Goal: Information Seeking & Learning: Check status

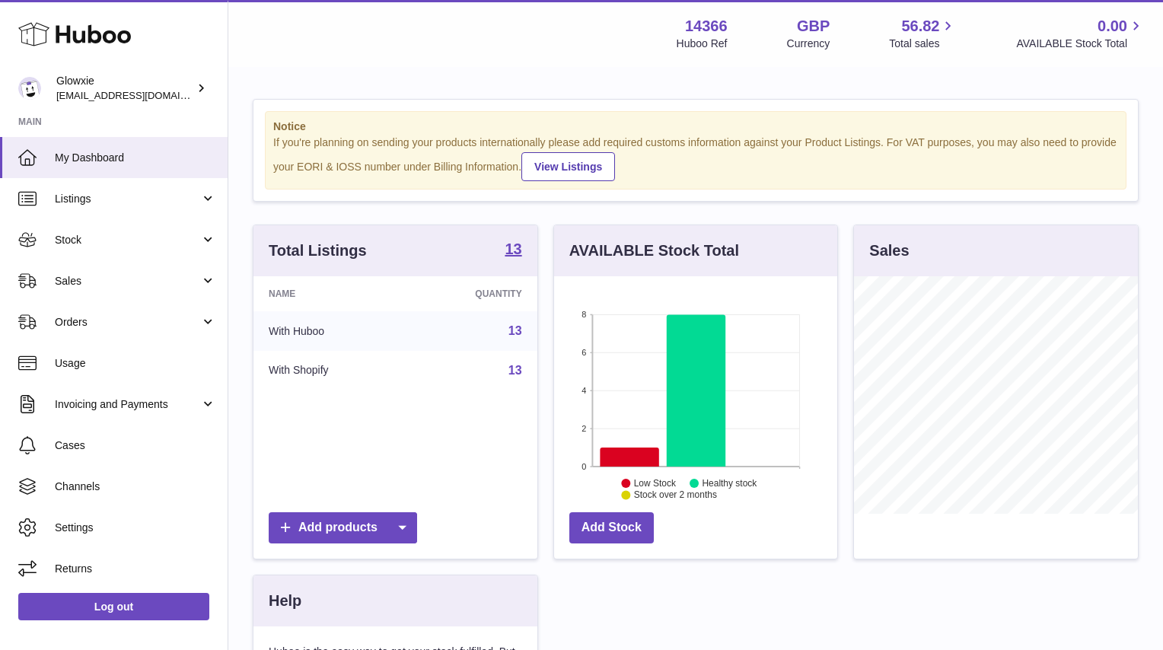
scroll to position [238, 283]
click at [161, 376] on link "Usage" at bounding box center [114, 363] width 228 height 41
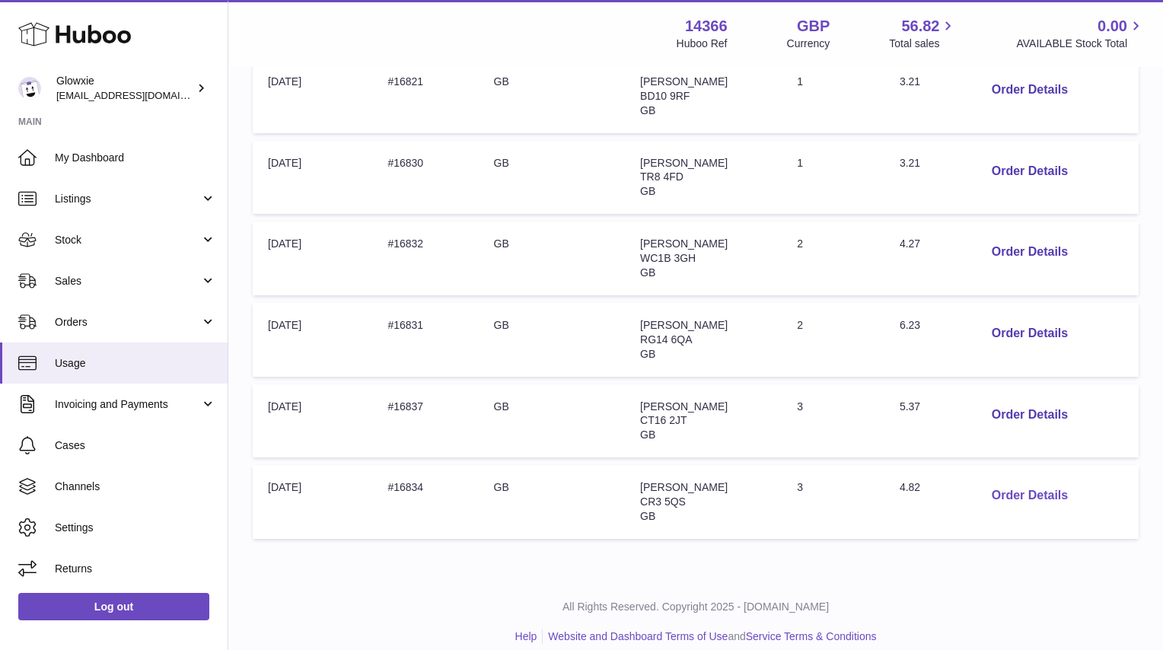
scroll to position [385, 0]
click at [1007, 481] on button "Order Details" at bounding box center [1030, 496] width 101 height 31
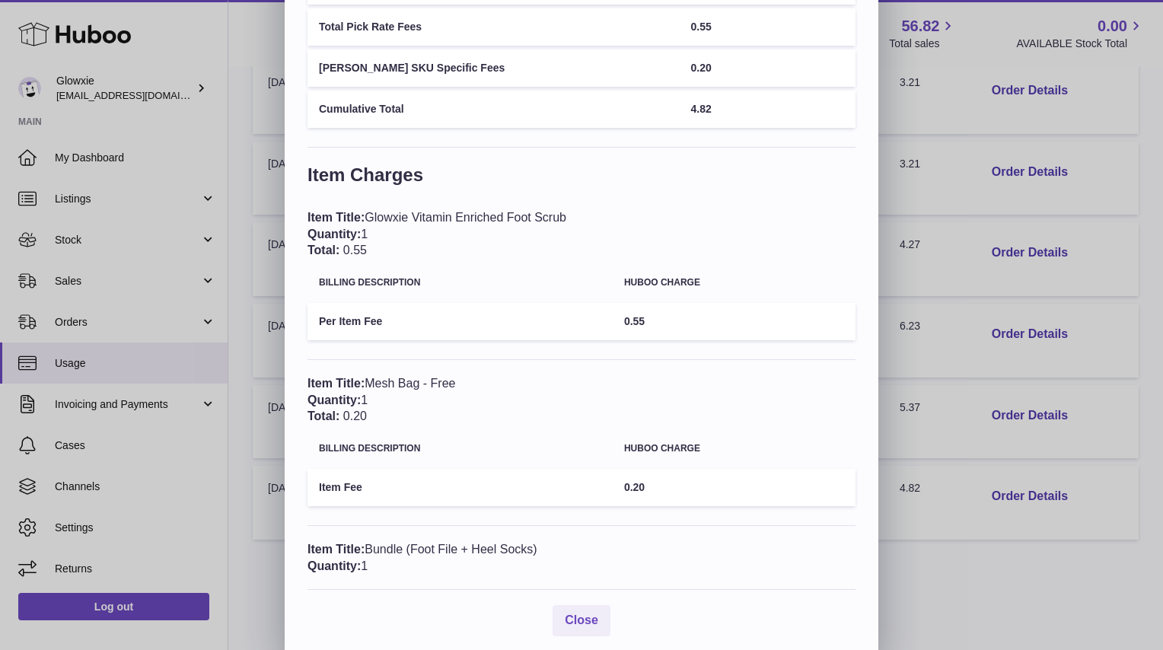
scroll to position [251, 0]
drag, startPoint x: 372, startPoint y: 544, endPoint x: 506, endPoint y: 544, distance: 133.3
click at [506, 544] on div "Item Title: Bundle (Foot File + Heel Socks) Quantity: 1" at bounding box center [582, 558] width 548 height 33
click at [422, 547] on div "Item Title: Bundle (Foot File + Heel Socks) Quantity: 1" at bounding box center [582, 558] width 548 height 33
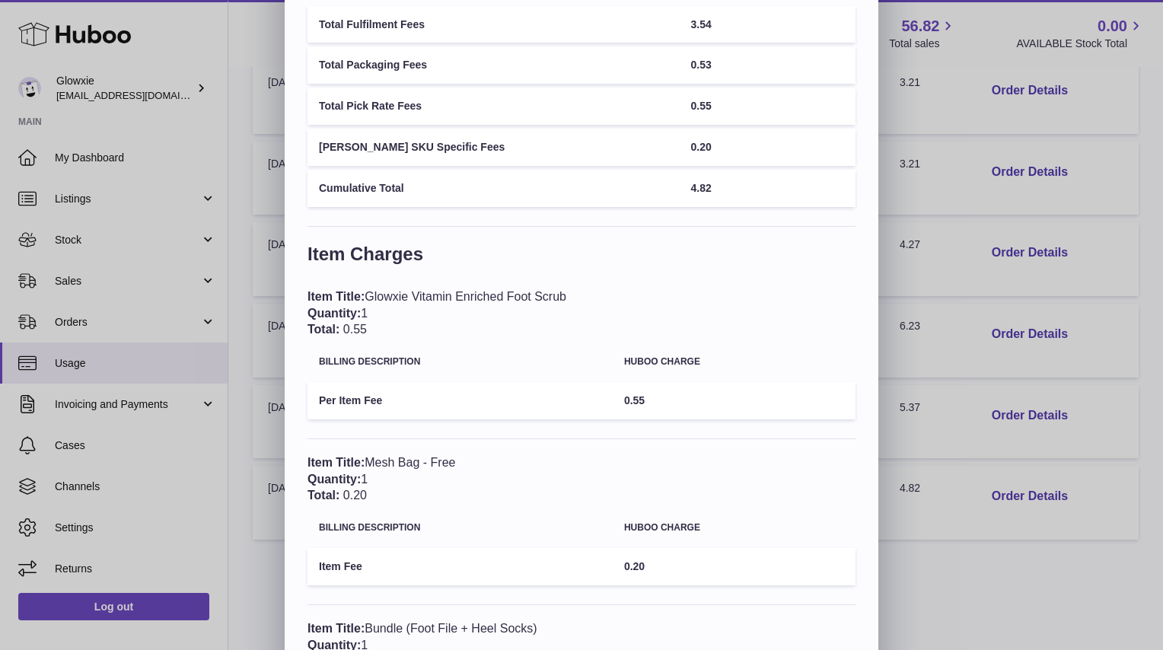
scroll to position [168, 0]
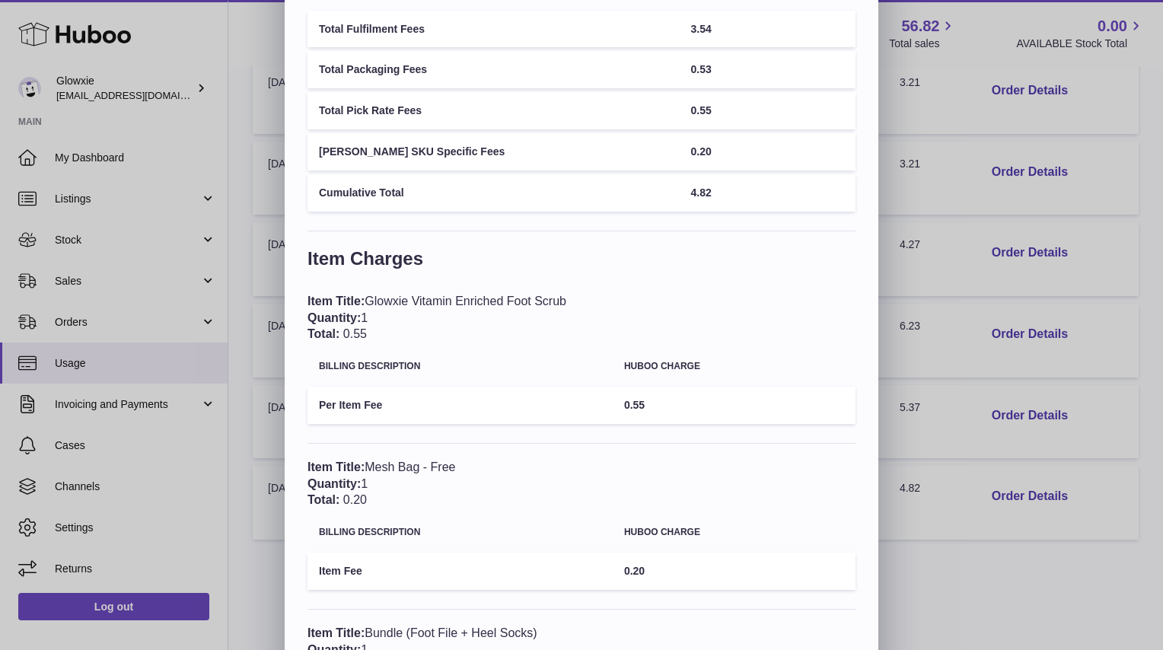
drag, startPoint x: 414, startPoint y: 290, endPoint x: 514, endPoint y: 290, distance: 99.7
click at [514, 293] on div "Item Title: Glowxie Vitamin Enriched Foot Scrub Quantity: 1 Total: 0.55" at bounding box center [582, 317] width 548 height 49
click at [513, 293] on div "Item Title: Glowxie Vitamin Enriched Foot Scrub Quantity: 1 Total: 0.55" at bounding box center [582, 317] width 548 height 49
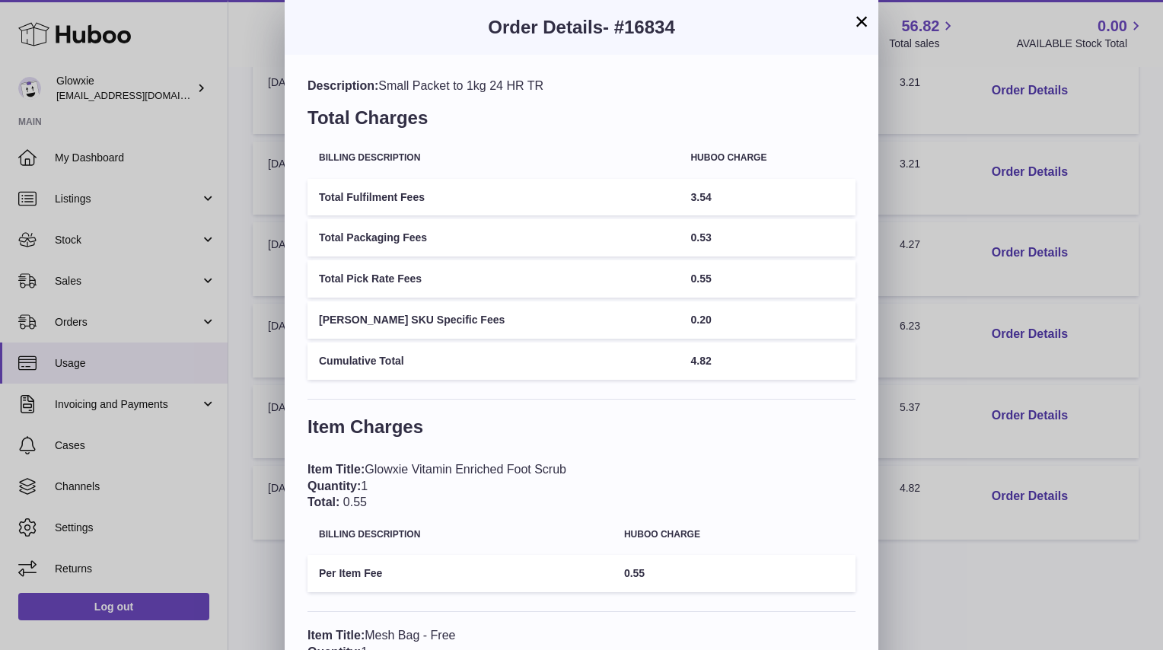
scroll to position [0, 0]
drag, startPoint x: 666, startPoint y: 356, endPoint x: 486, endPoint y: 334, distance: 181.9
click at [486, 334] on tbody "Total Fulfilment Fees 3.54 Total Packaging Fees 0.53 Total Pick Rate Fees 0.55 …" at bounding box center [582, 279] width 548 height 201
click at [486, 334] on td "[PERSON_NAME] SKU Specific Fees" at bounding box center [494, 320] width 372 height 37
drag, startPoint x: 527, startPoint y: 81, endPoint x: 474, endPoint y: 78, distance: 52.6
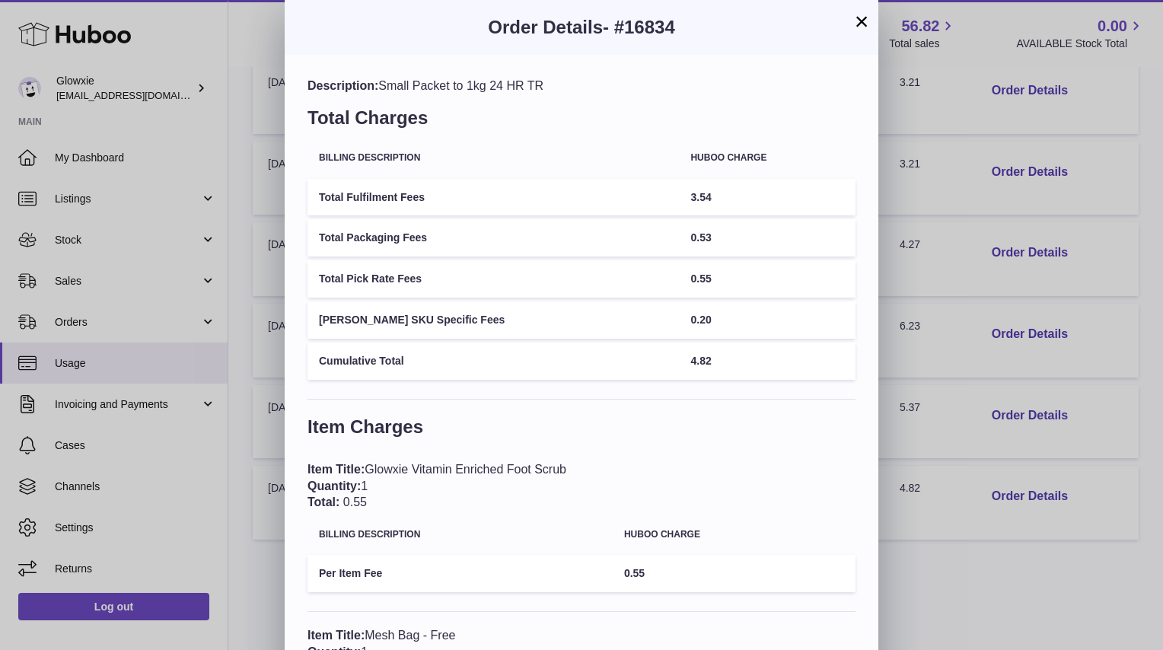
click at [474, 78] on div "Description: Small Packet to 1kg 24 HR TR" at bounding box center [582, 86] width 548 height 17
click at [471, 91] on div "Description: Small Packet to 1kg 24 HR TR" at bounding box center [582, 86] width 548 height 17
drag, startPoint x: 481, startPoint y: 91, endPoint x: 570, endPoint y: 87, distance: 88.4
click at [570, 87] on div "Description: Small Packet to 1kg 24 HR TR" at bounding box center [582, 86] width 548 height 17
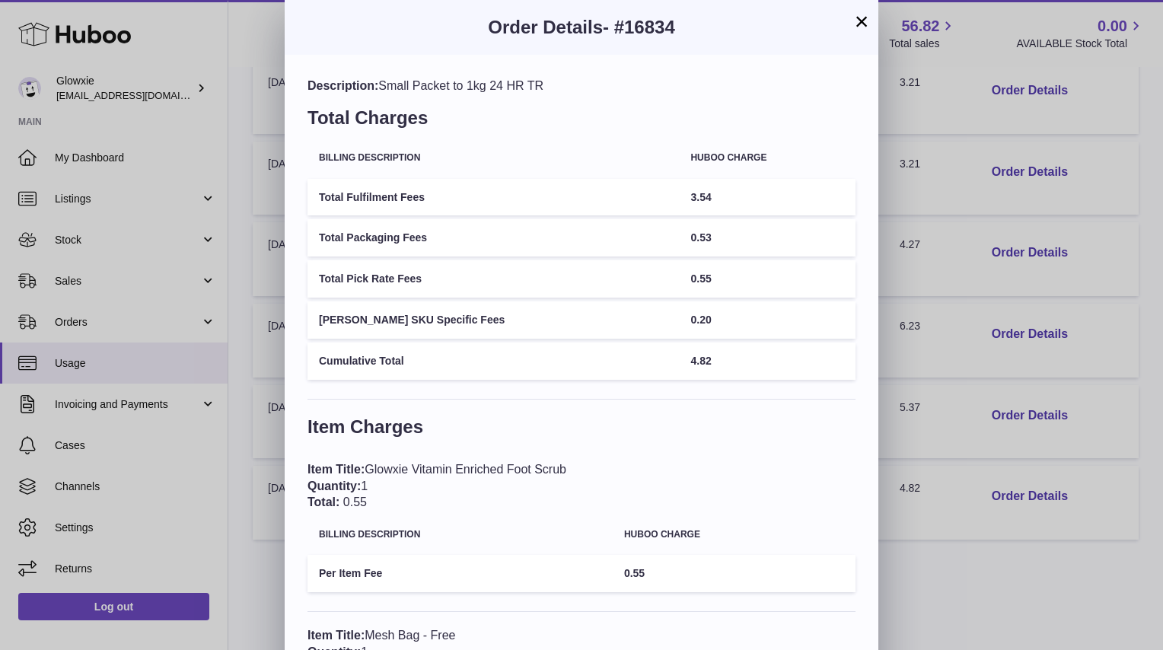
click at [863, 24] on button "×" at bounding box center [862, 21] width 18 height 18
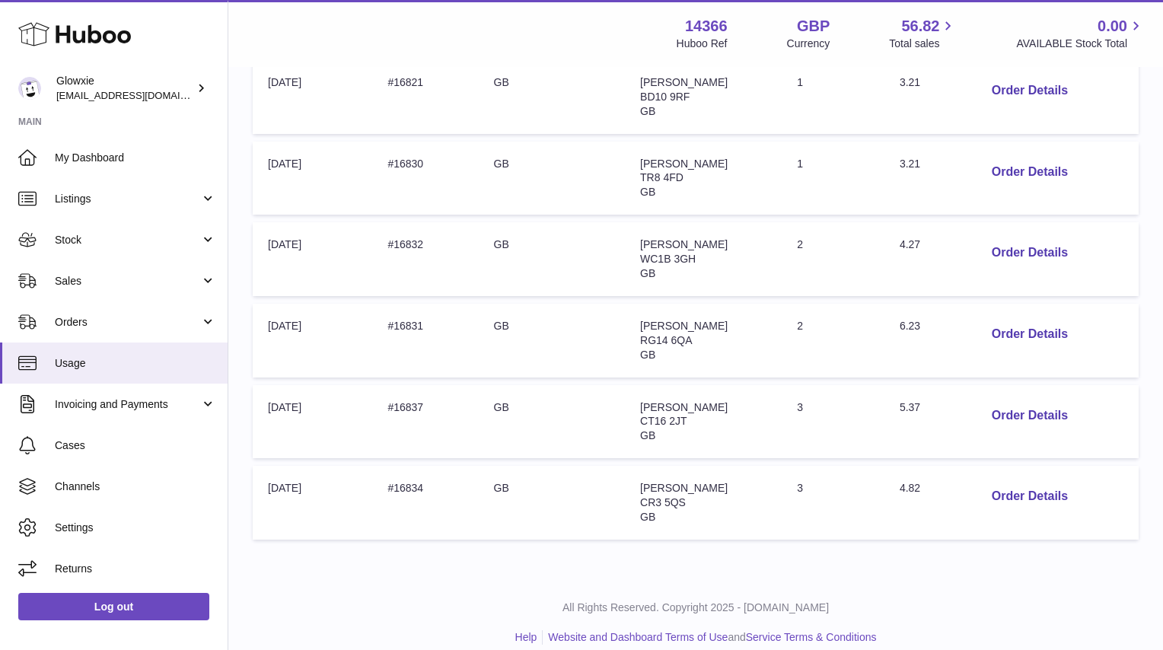
click at [1018, 150] on td "Order Details" at bounding box center [1052, 179] width 174 height 74
click at [1018, 174] on button "Order Details" at bounding box center [1030, 172] width 101 height 31
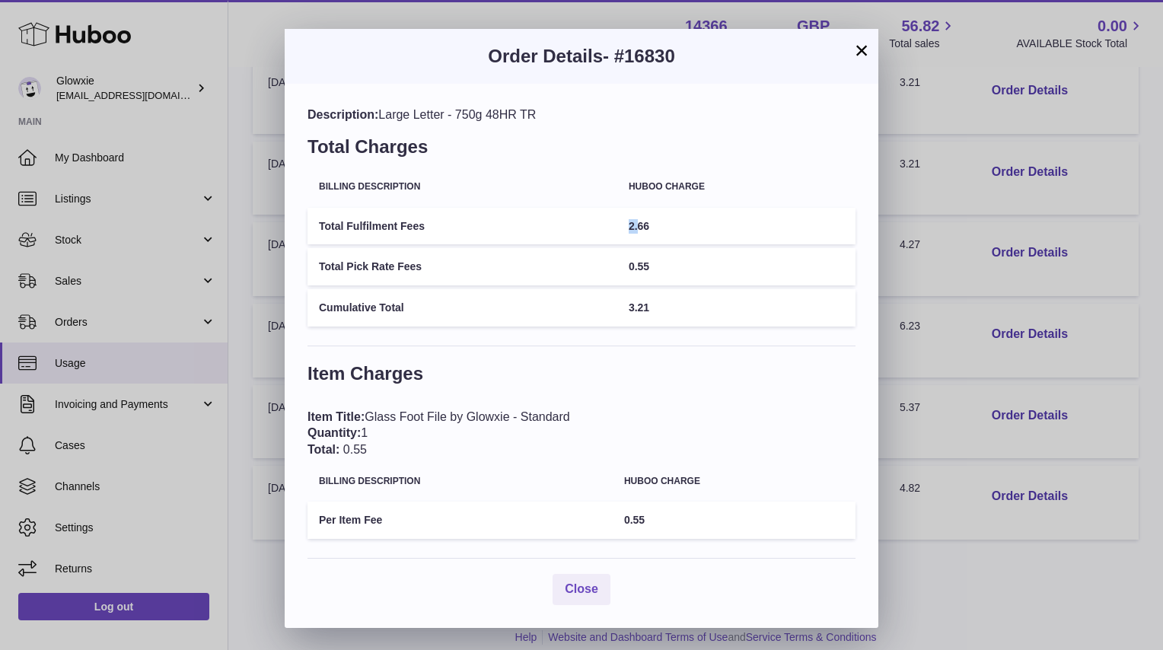
drag, startPoint x: 637, startPoint y: 222, endPoint x: 512, endPoint y: 228, distance: 125.1
click at [512, 228] on tr "Total Fulfilment Fees 2.66" at bounding box center [582, 226] width 548 height 37
click at [512, 228] on td "Total Fulfilment Fees" at bounding box center [463, 226] width 310 height 37
drag, startPoint x: 662, startPoint y: 324, endPoint x: 604, endPoint y: 321, distance: 57.9
click at [604, 320] on table "Billing Description Huboo charge Total Fulfilment Fees 2.66 Total Pick Rate Fee…" at bounding box center [582, 249] width 548 height 164
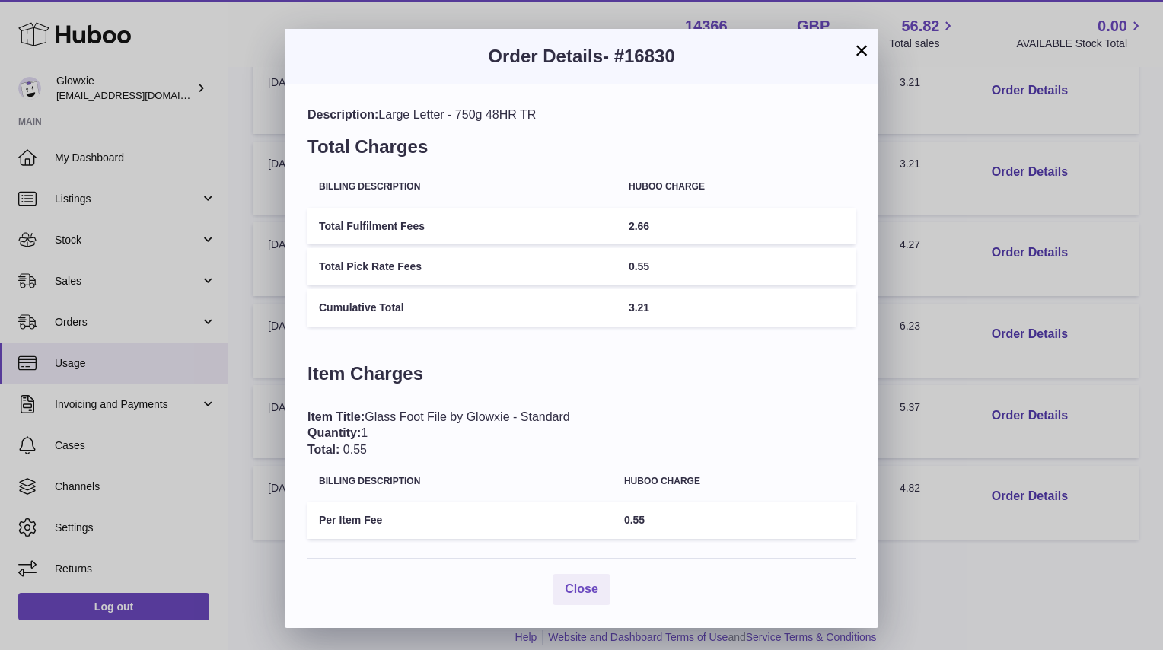
click at [604, 321] on td "Cumulative Total" at bounding box center [463, 307] width 310 height 37
drag, startPoint x: 645, startPoint y: 257, endPoint x: 506, endPoint y: 257, distance: 139.3
click at [506, 257] on tr "Total Pick Rate Fees 0.55" at bounding box center [582, 266] width 548 height 37
click at [506, 257] on td "Total Pick Rate Fees" at bounding box center [463, 266] width 310 height 37
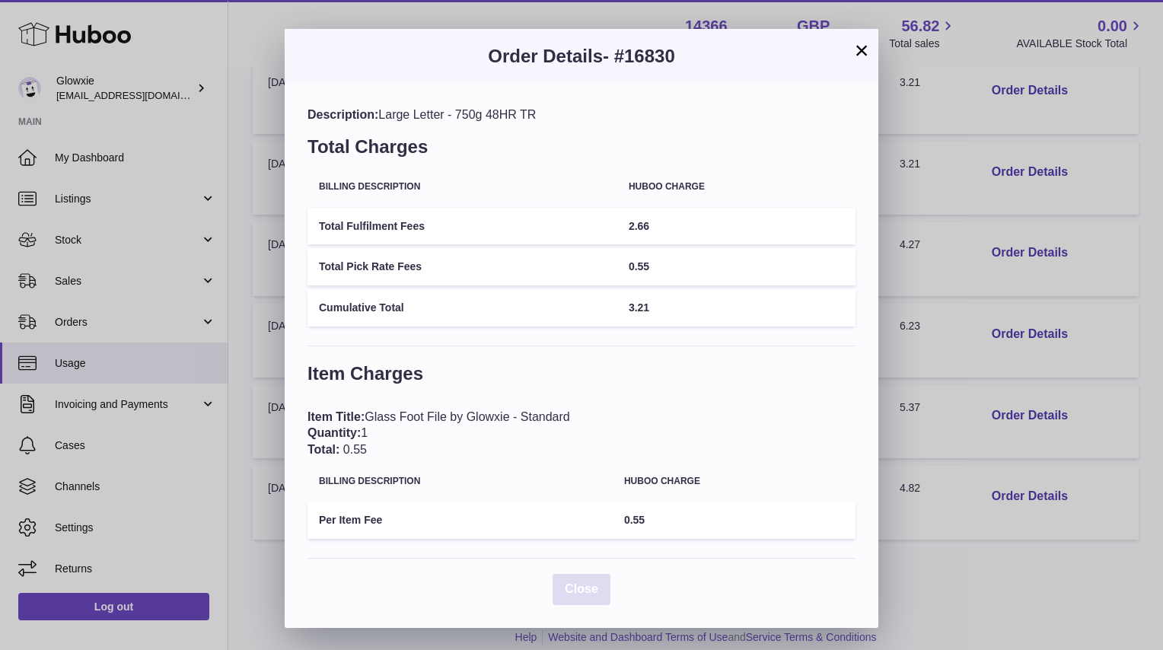
click at [601, 582] on button "Close" at bounding box center [582, 589] width 58 height 31
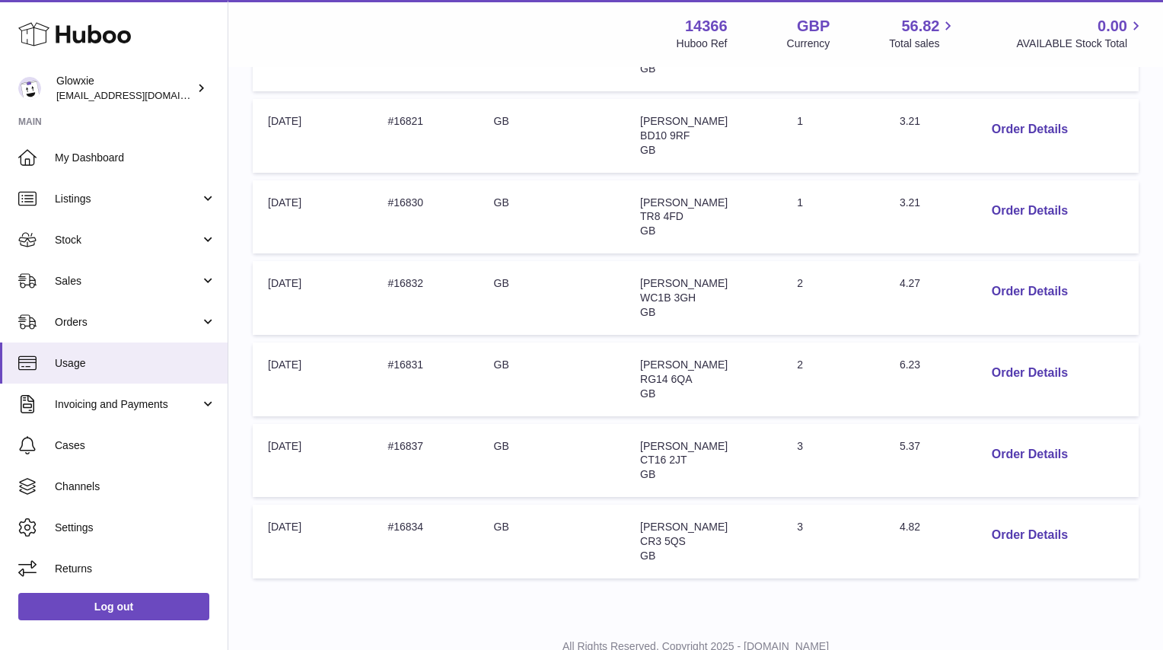
scroll to position [346, 0]
click at [1009, 359] on button "Order Details" at bounding box center [1030, 374] width 101 height 31
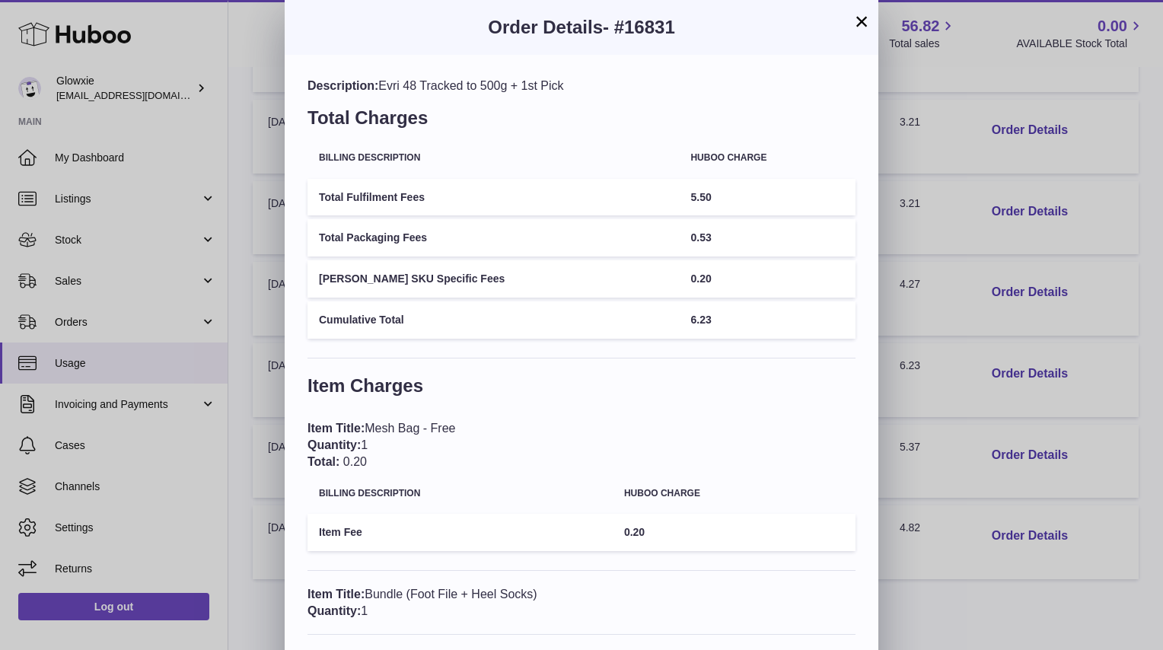
scroll to position [0, 0]
drag, startPoint x: 644, startPoint y: 185, endPoint x: 460, endPoint y: 184, distance: 184.3
click at [460, 184] on tr "Total Fulfilment Fees 5.50" at bounding box center [582, 197] width 548 height 37
click at [702, 246] on td "0.53" at bounding box center [767, 237] width 177 height 37
click at [857, 21] on button "×" at bounding box center [862, 21] width 18 height 18
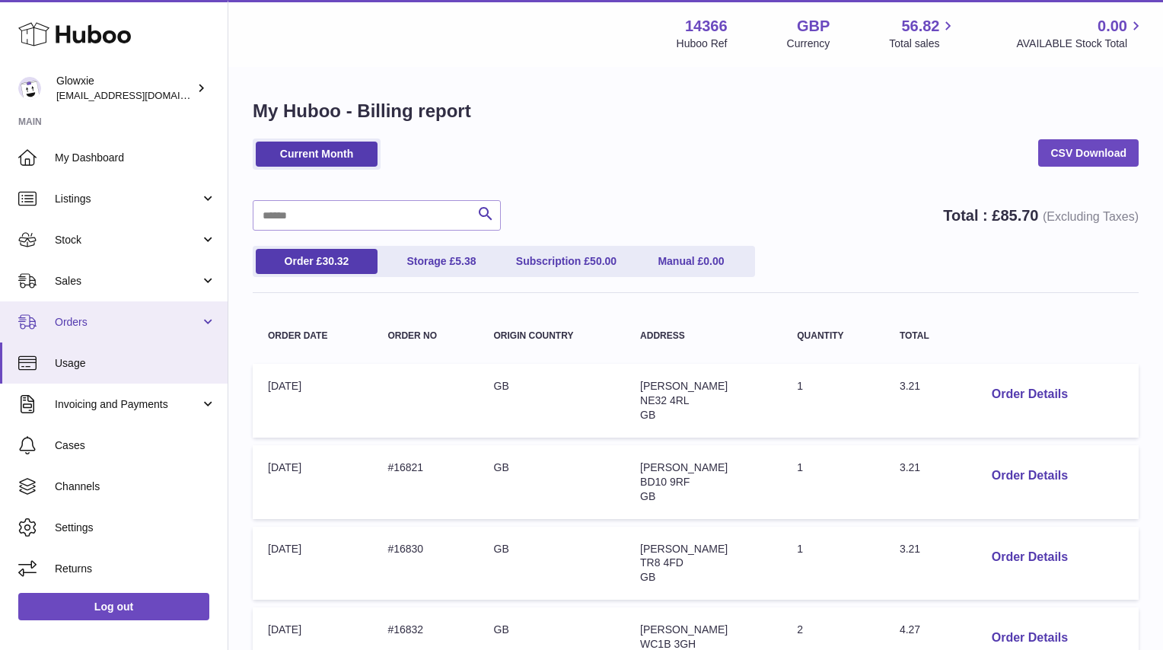
click at [131, 322] on span "Orders" at bounding box center [127, 322] width 145 height 14
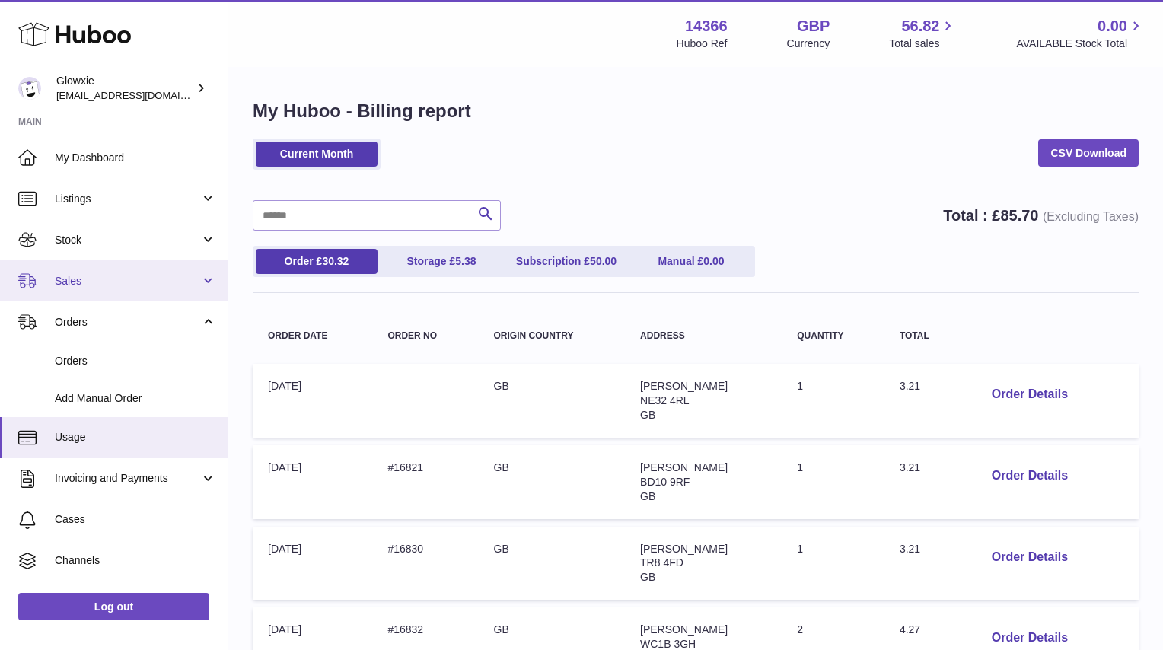
click at [137, 262] on link "Sales" at bounding box center [114, 280] width 228 height 41
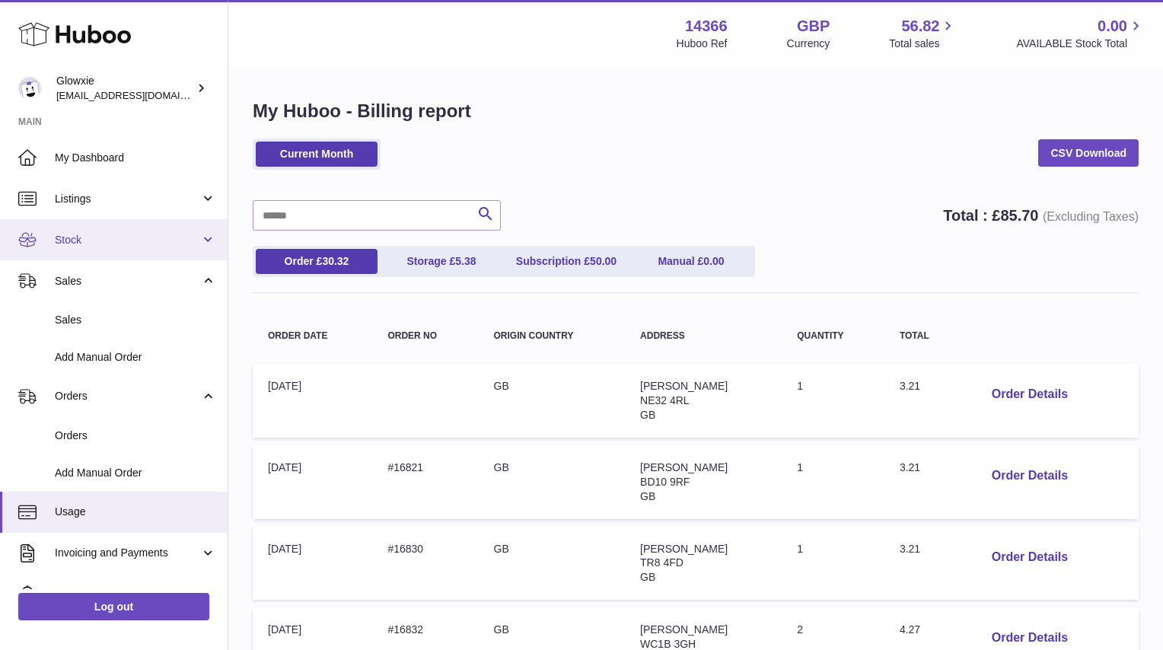
click at [132, 254] on link "Stock" at bounding box center [114, 239] width 228 height 41
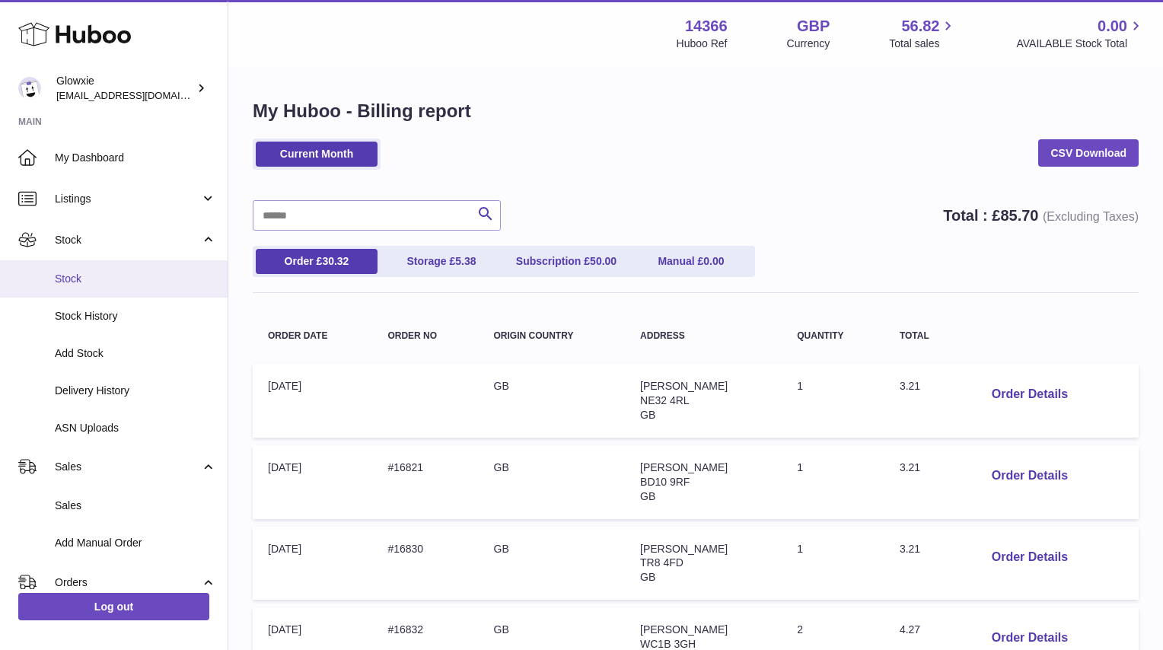
click at [126, 275] on span "Stock" at bounding box center [135, 279] width 161 height 14
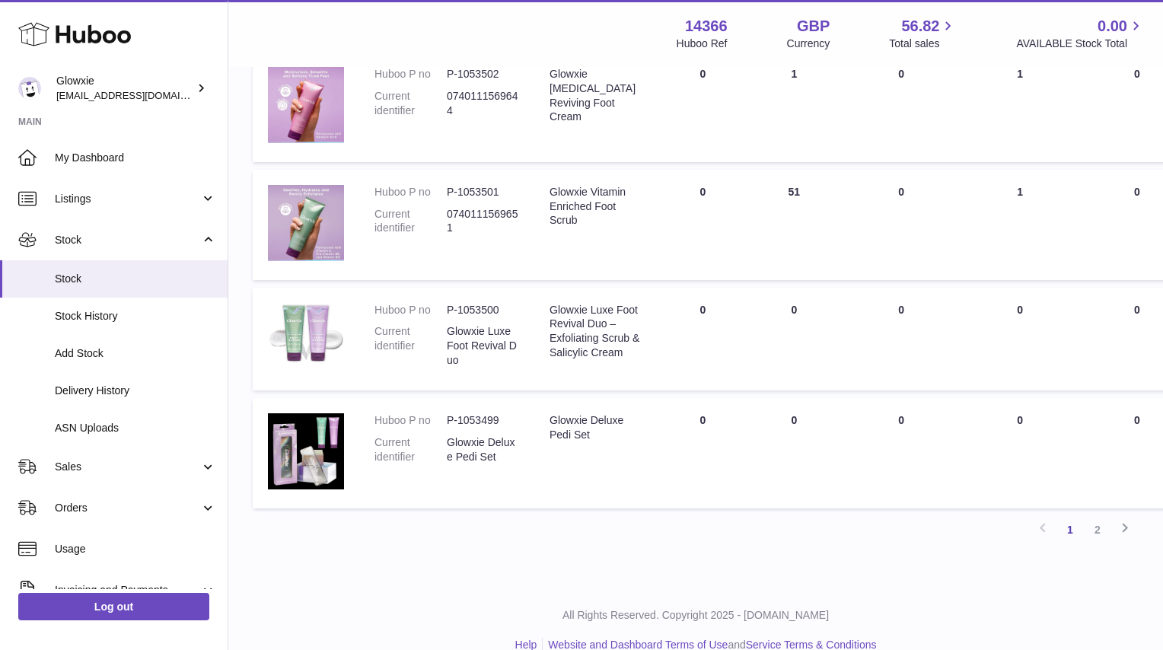
scroll to position [1035, 0]
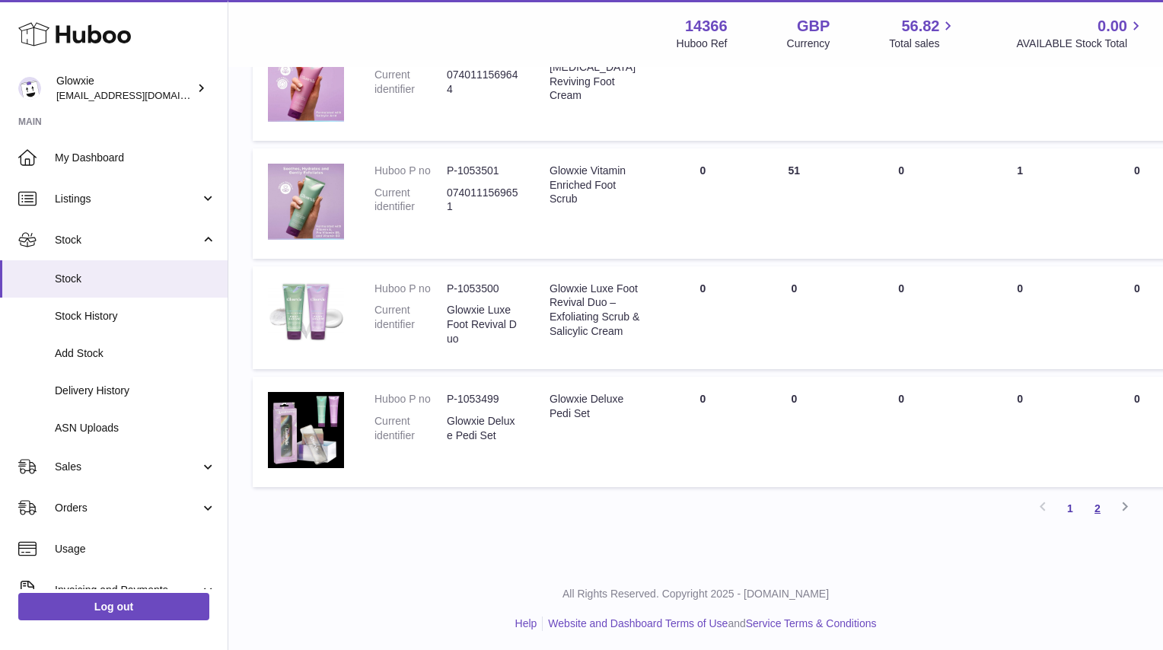
click at [1101, 506] on link "2" at bounding box center [1097, 508] width 27 height 27
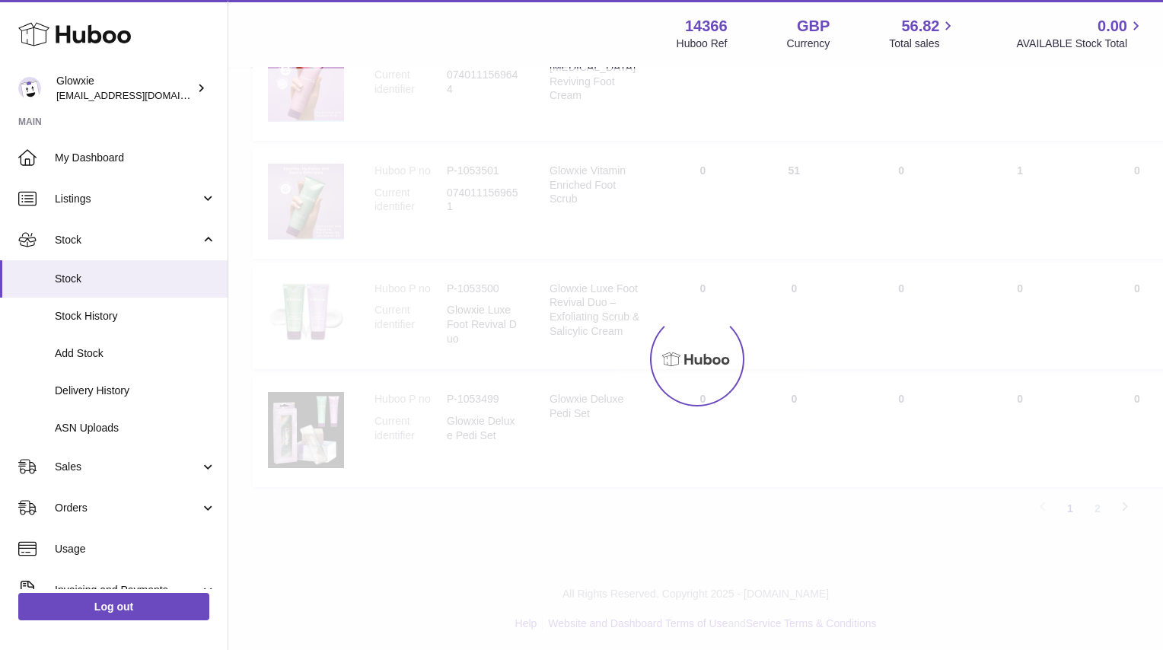
scroll to position [69, 0]
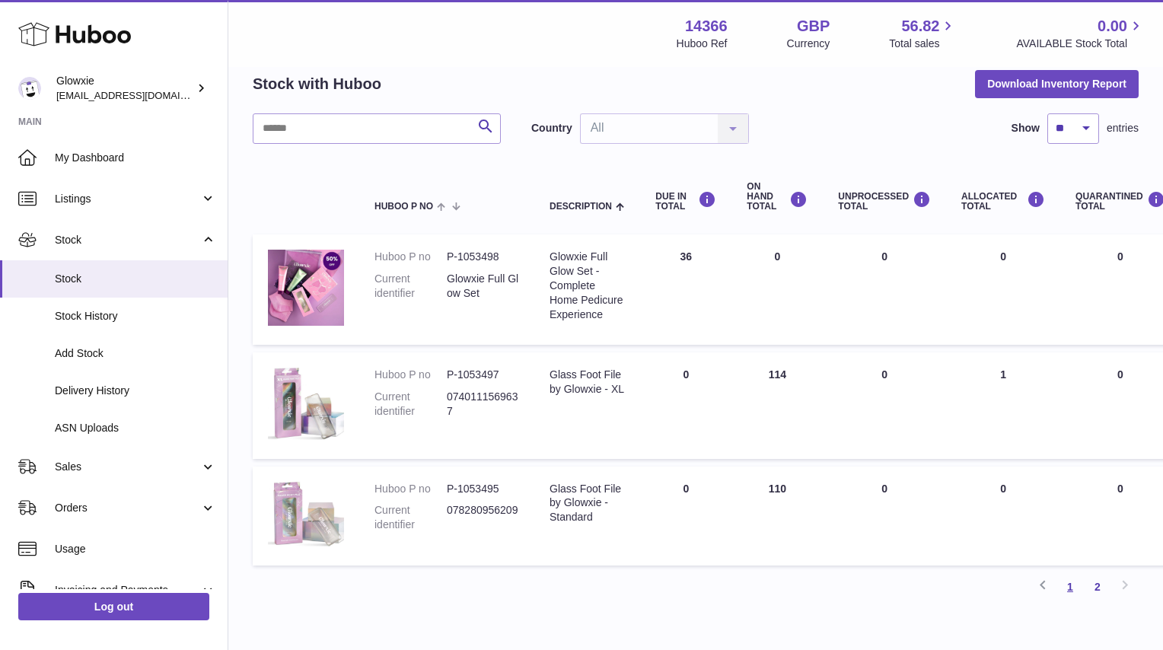
click at [1074, 597] on link "1" at bounding box center [1070, 586] width 27 height 27
